Goal: Task Accomplishment & Management: Understand process/instructions

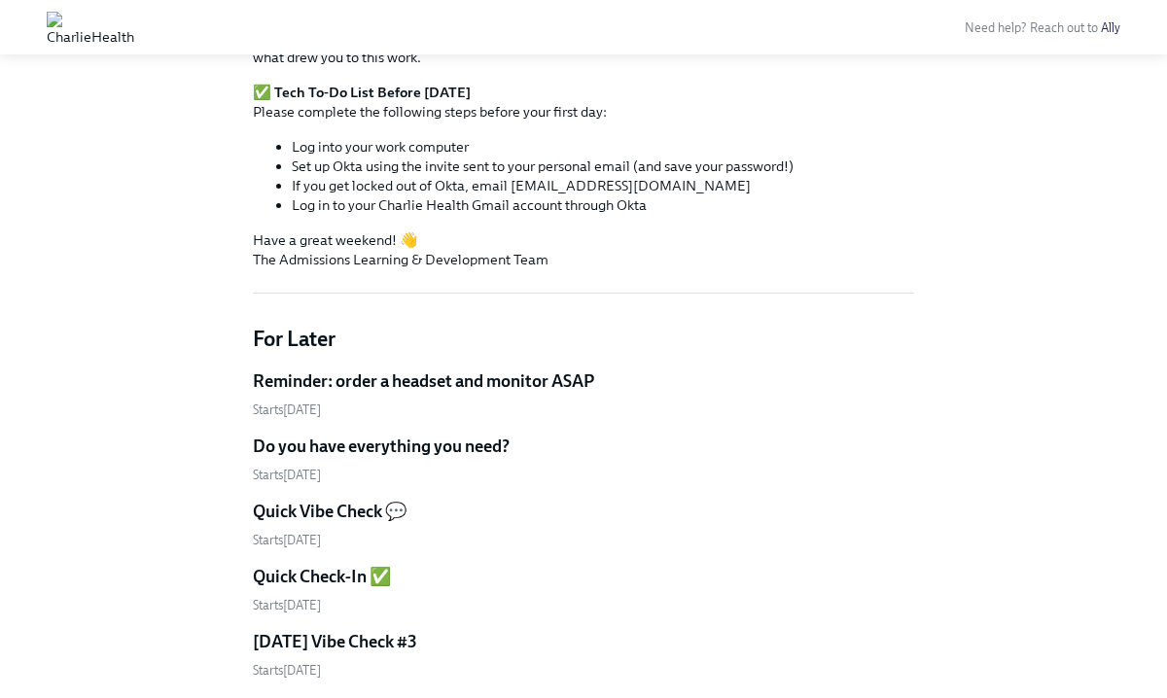
scroll to position [914, 0]
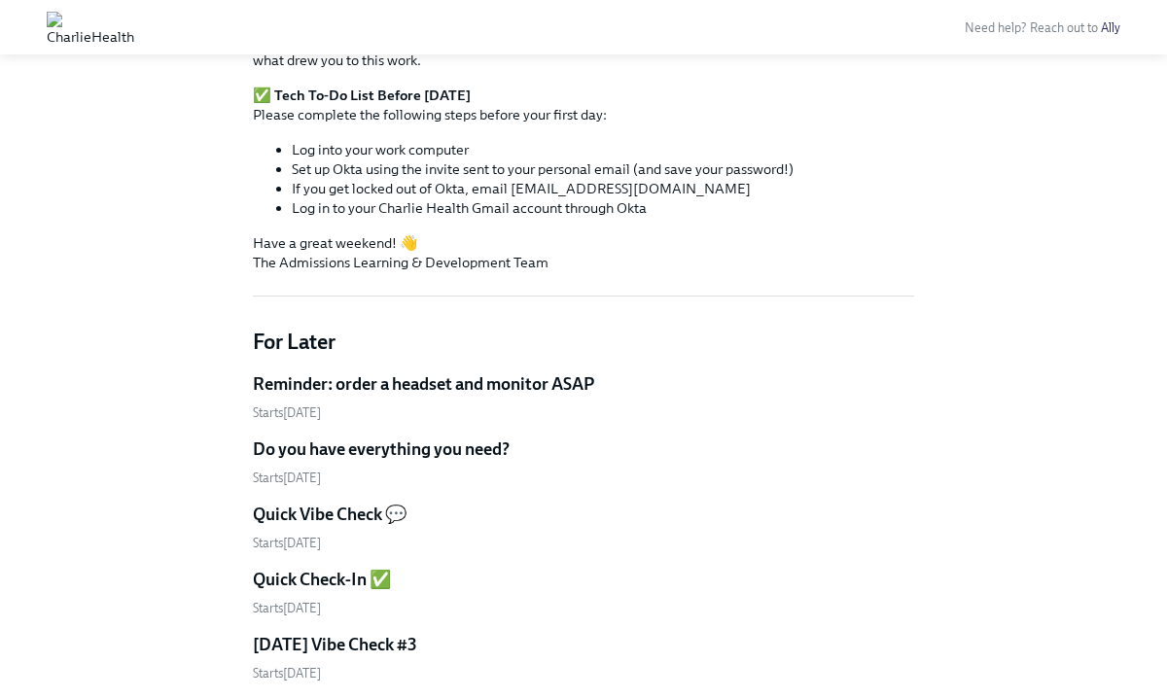
click at [449, 449] on h5 "Do you have everything you need?" at bounding box center [381, 449] width 257 height 23
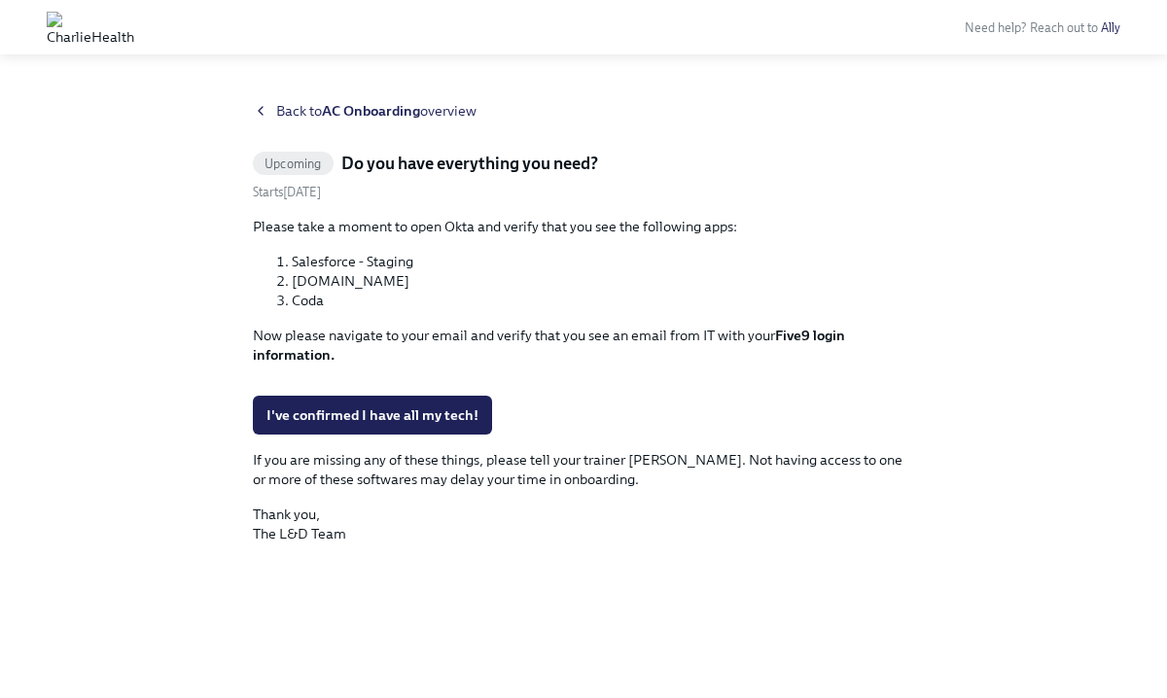
click at [450, 110] on span "Back to AC Onboarding overview" at bounding box center [376, 110] width 200 height 19
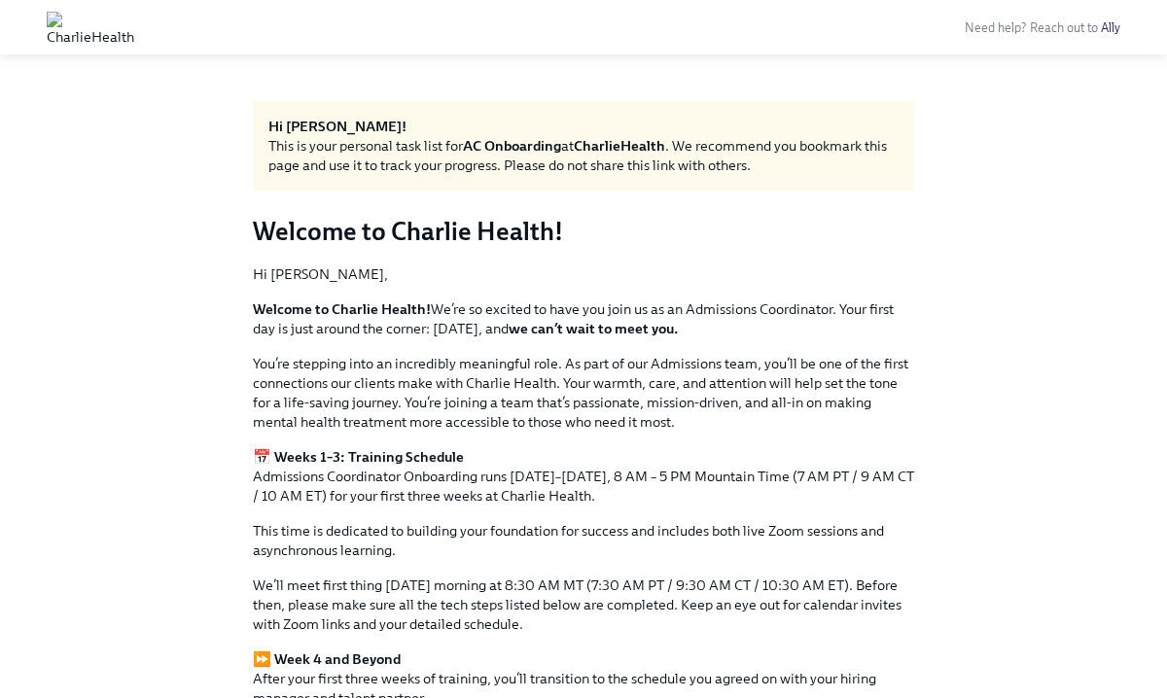
click at [134, 28] on img at bounding box center [91, 27] width 88 height 31
click at [134, 29] on img at bounding box center [91, 27] width 88 height 31
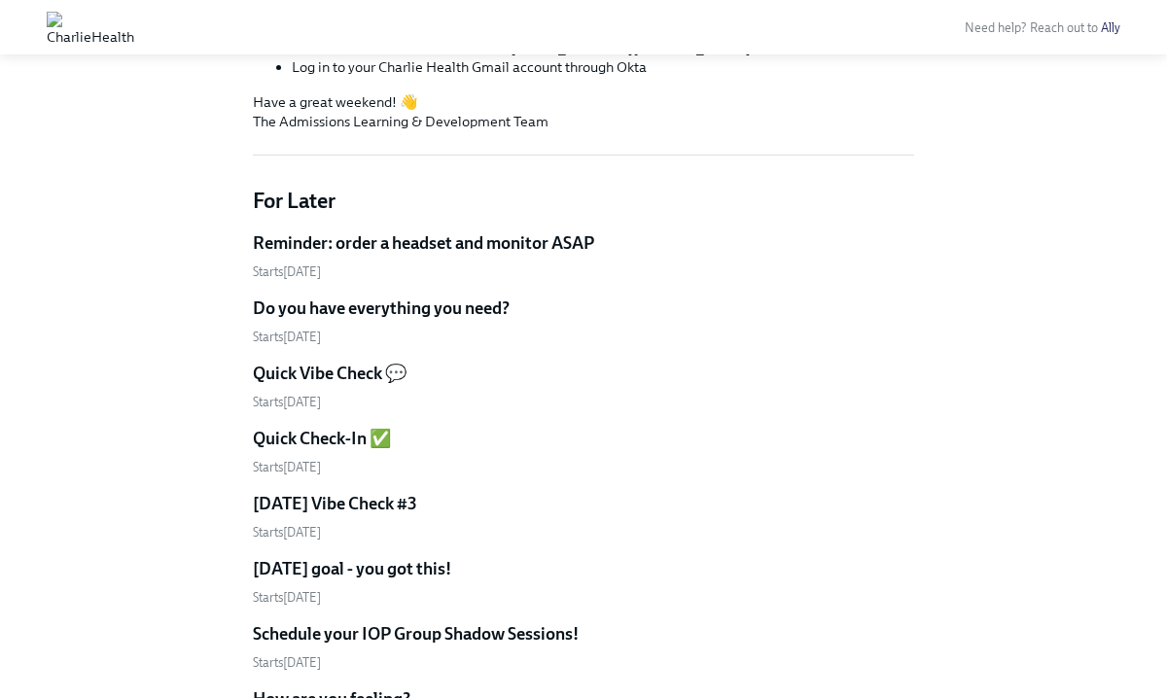
scroll to position [1053, 0]
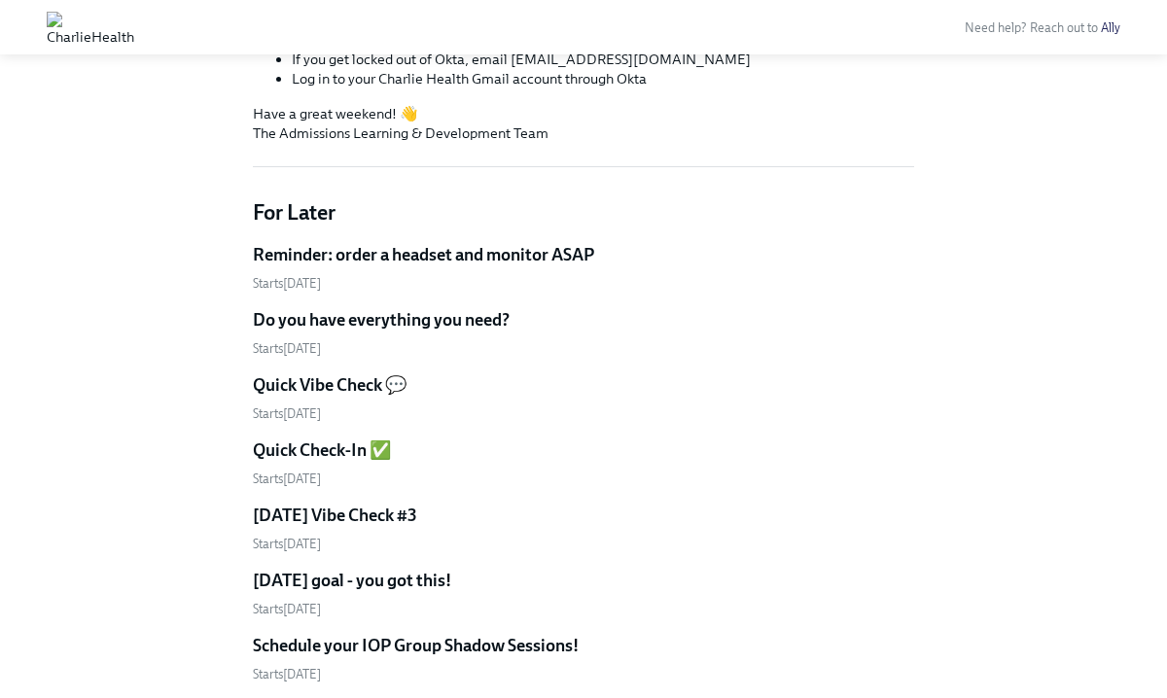
scroll to position [1036, 0]
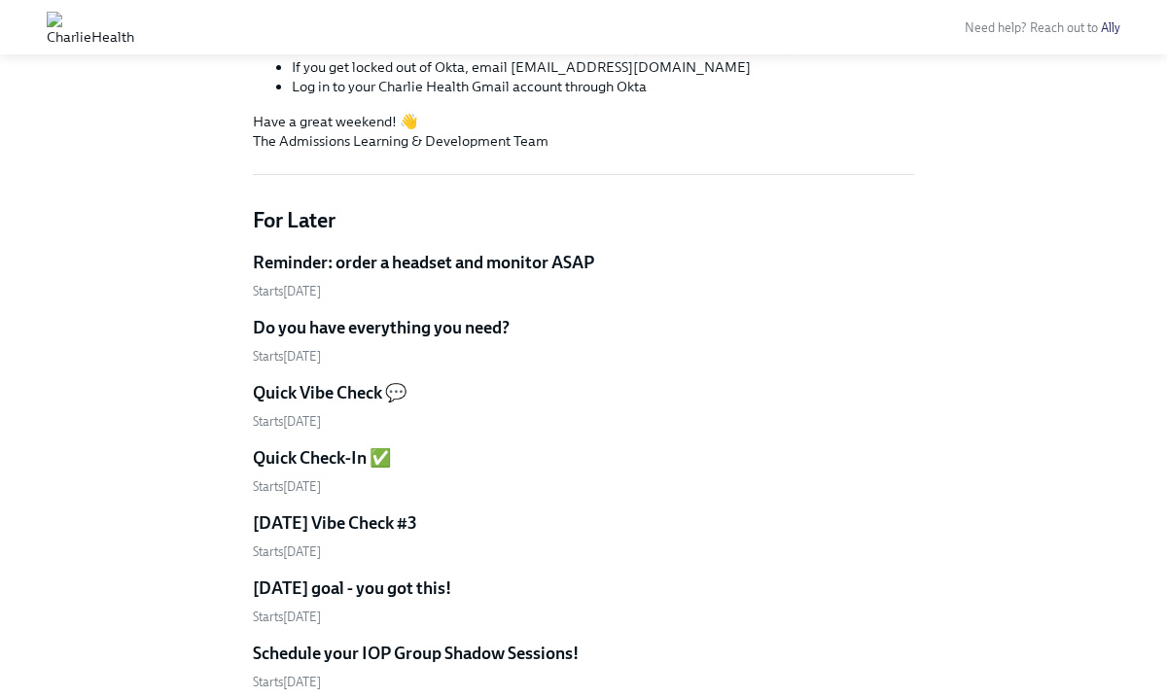
click at [366, 263] on h5 "Reminder: order a headset and monitor ASAP" at bounding box center [423, 262] width 341 height 23
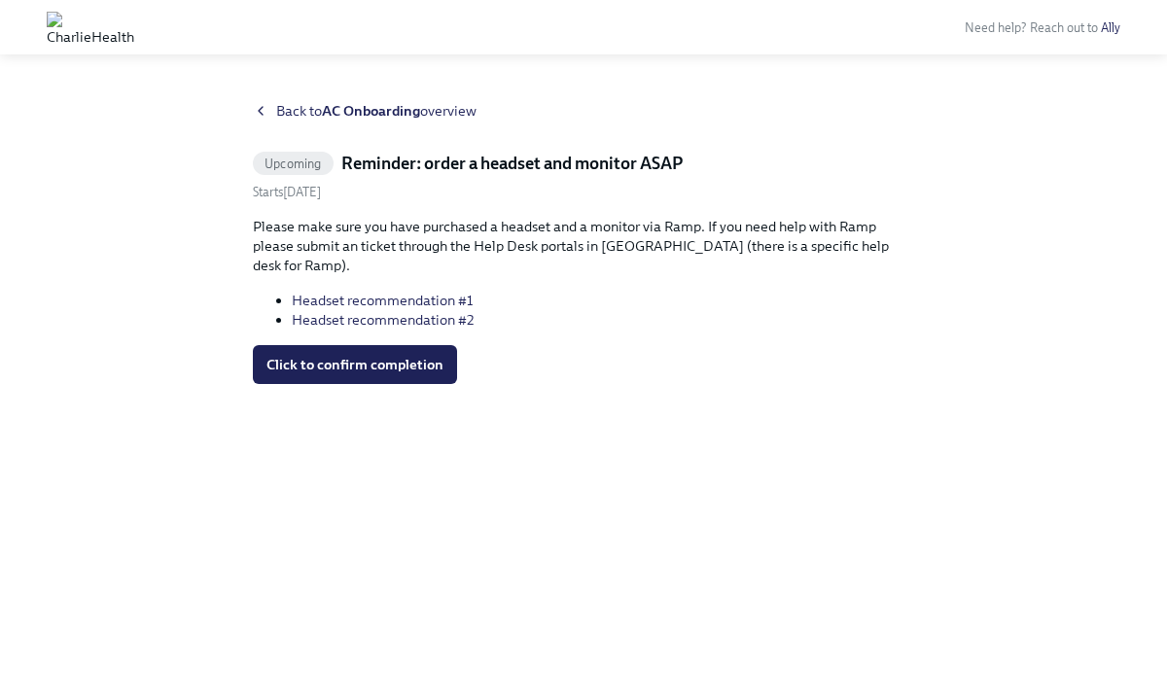
click at [306, 110] on span "Back to AC Onboarding overview" at bounding box center [376, 110] width 200 height 19
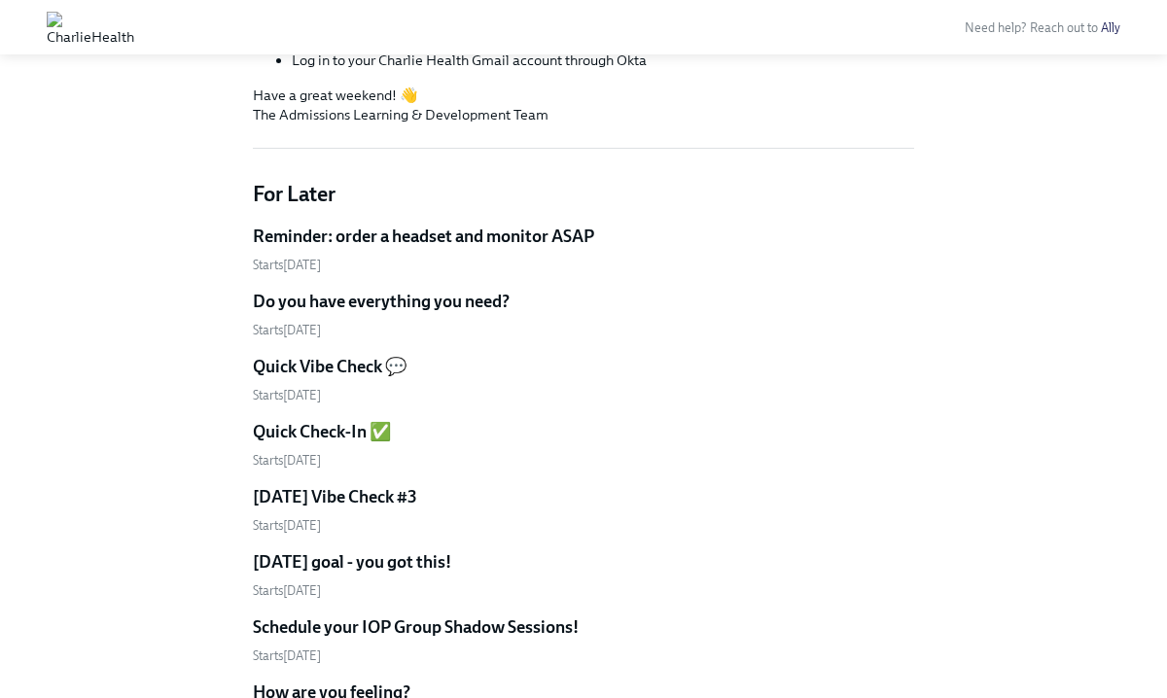
scroll to position [1082, 0]
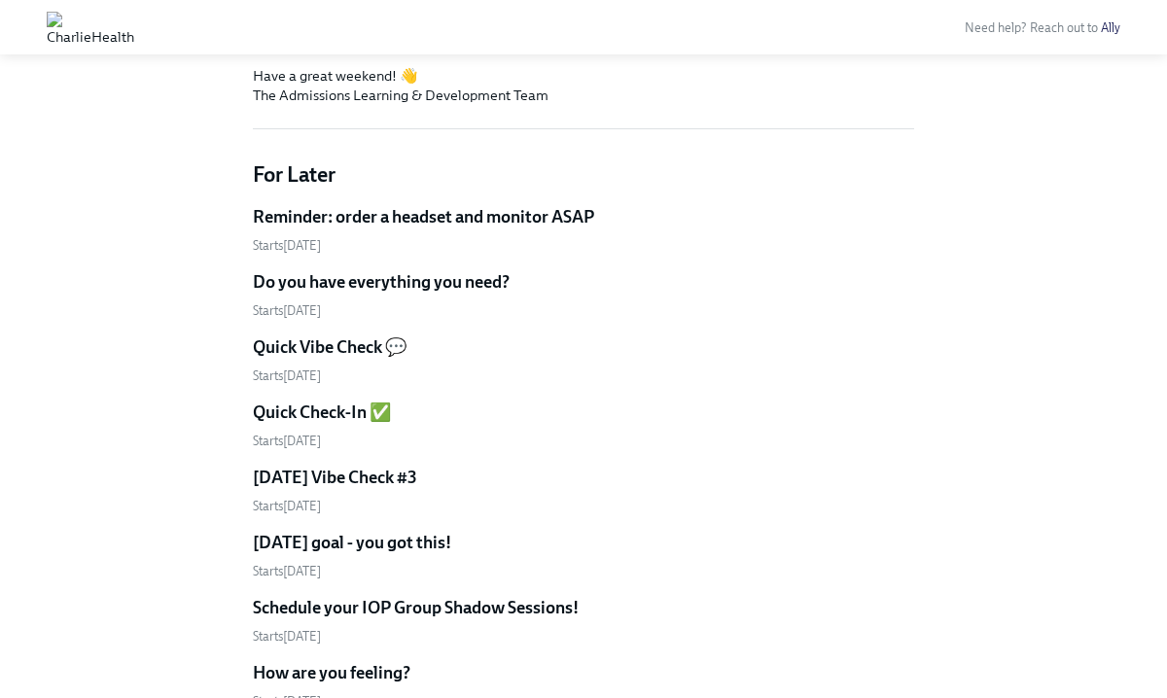
click at [422, 281] on h5 "Do you have everything you need?" at bounding box center [381, 281] width 257 height 23
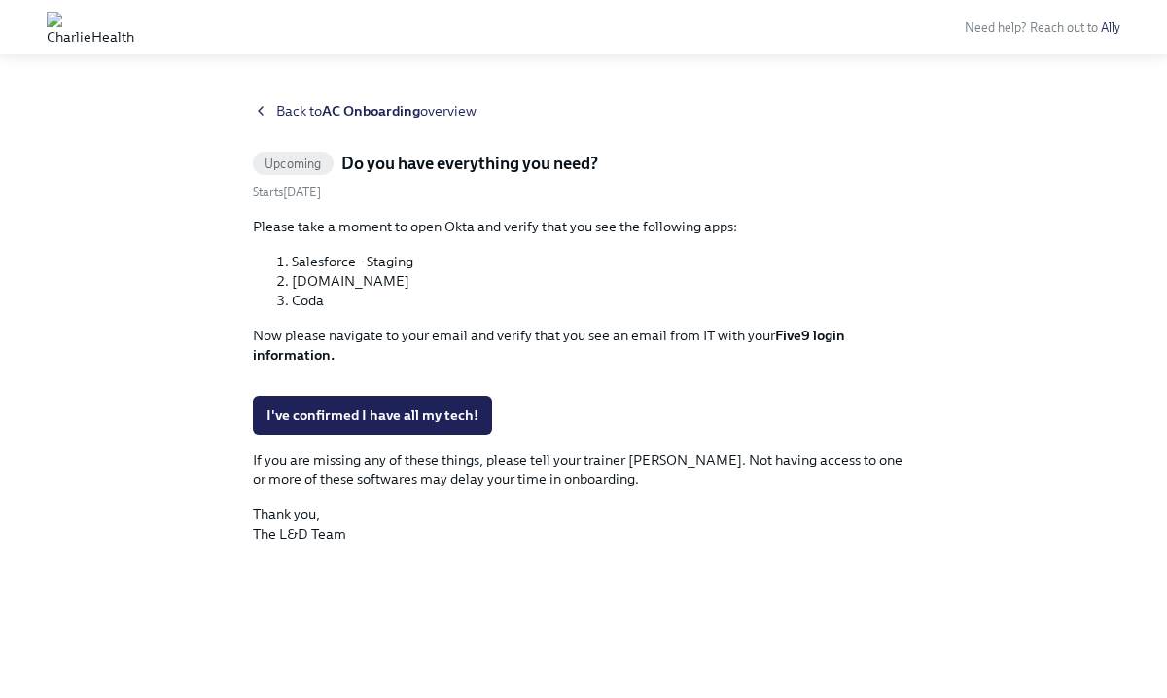
scroll to position [287, 0]
click at [410, 380] on button "Zoom image" at bounding box center [583, 380] width 661 height 0
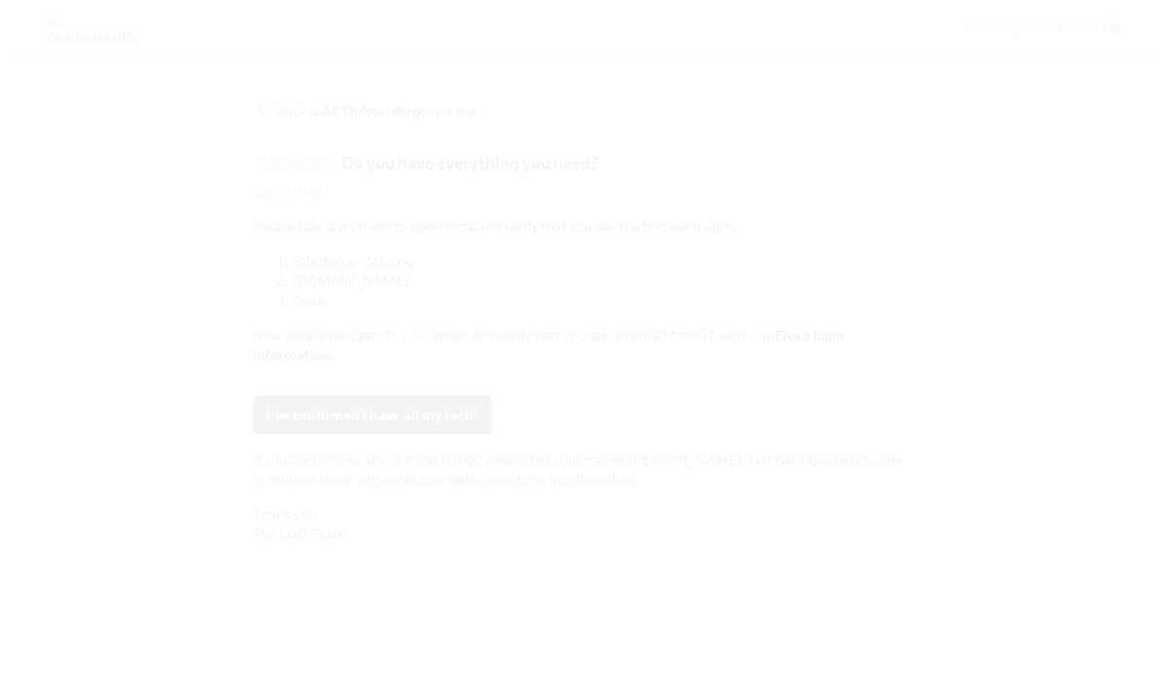
click at [410, 297] on button "Unzoom image" at bounding box center [583, 349] width 1167 height 698
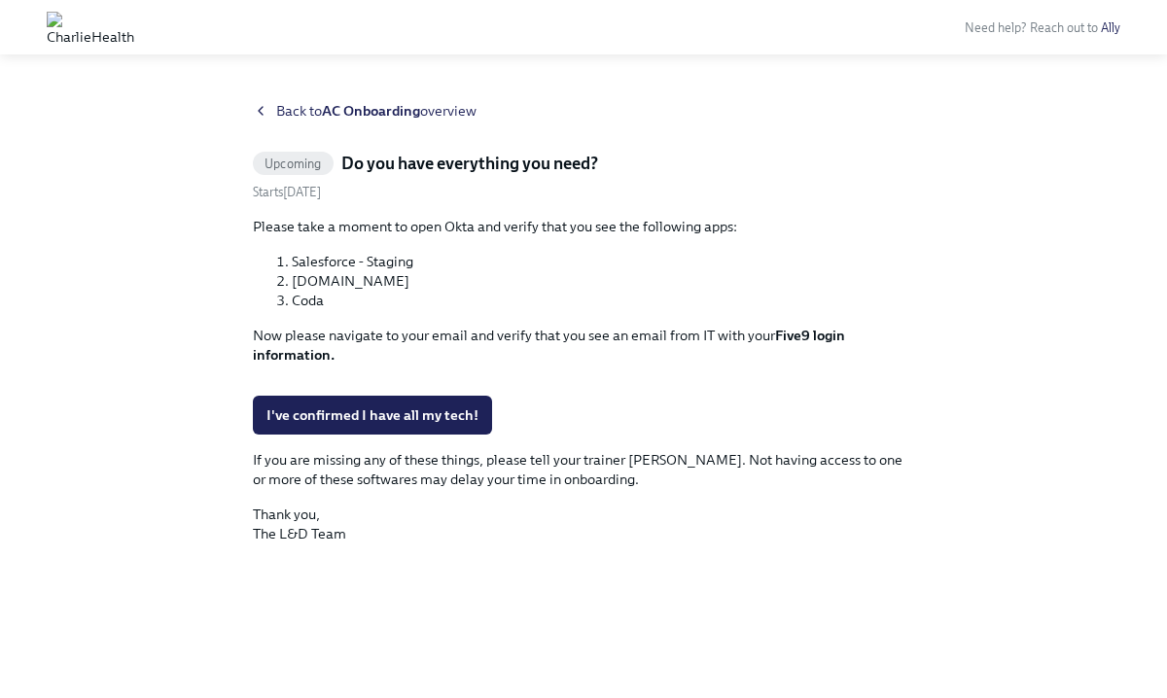
scroll to position [0, 0]
